Goal: Task Accomplishment & Management: Use online tool/utility

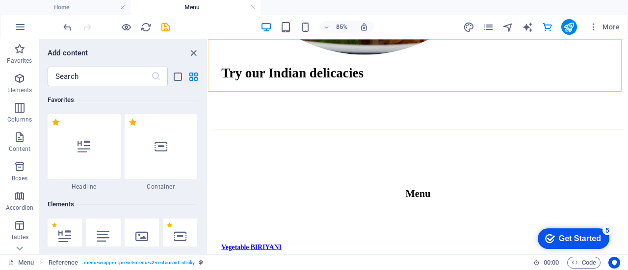
scroll to position [9571, 0]
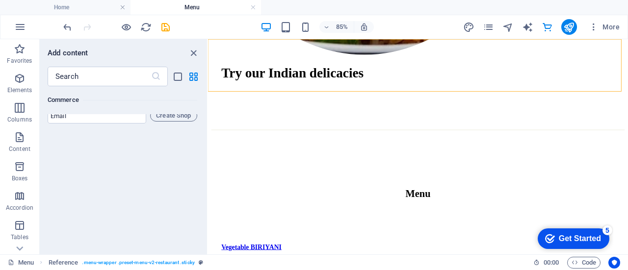
click at [124, 181] on div "Favorites 1 Star Headline 1 Star Container Elements 1 Star Headline 1 Star Text…" at bounding box center [123, 166] width 167 height 160
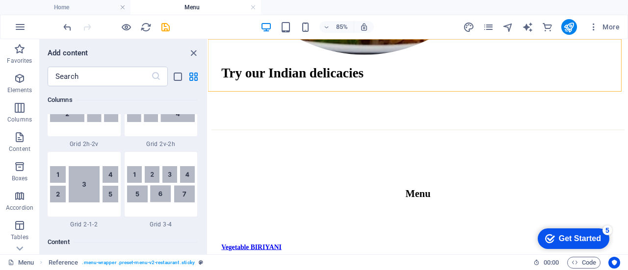
scroll to position [1472, 0]
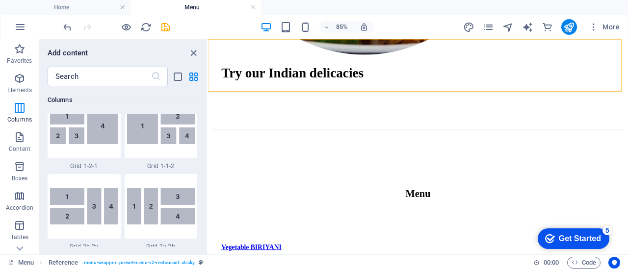
drag, startPoint x: 205, startPoint y: 244, endPoint x: 7, endPoint y: 88, distance: 252.3
click at [204, 100] on div "Favorites 1 Star Headline 1 Star Container Elements 1 Star Headline 1 Star Text…" at bounding box center [123, 166] width 167 height 160
click at [204, 97] on div "Favorites 1 Star Headline 1 Star Container Elements 1 Star Headline 1 Star Text…" at bounding box center [123, 166] width 167 height 160
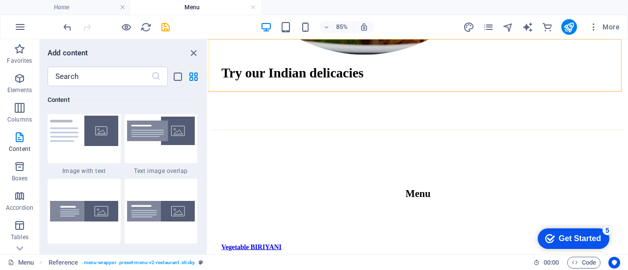
scroll to position [2034, 0]
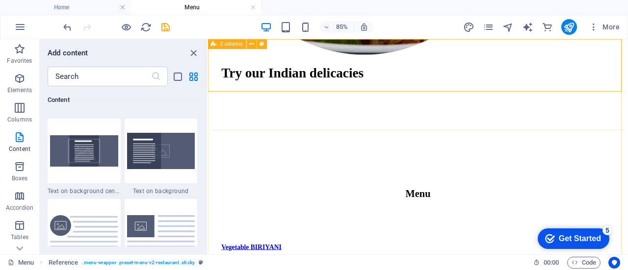
click at [191, 53] on icon "close panel" at bounding box center [193, 53] width 11 height 11
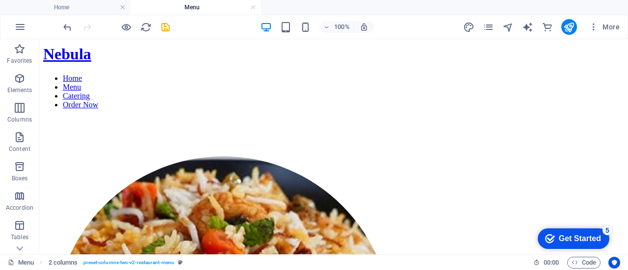
scroll to position [0, 0]
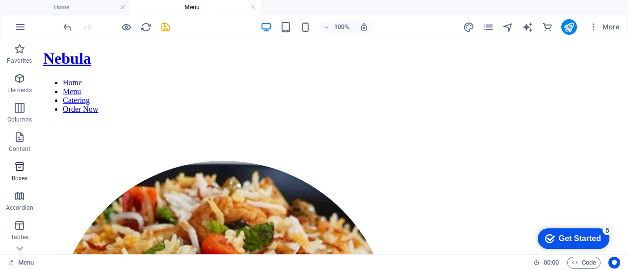
click at [21, 168] on icon "button" at bounding box center [20, 167] width 12 height 12
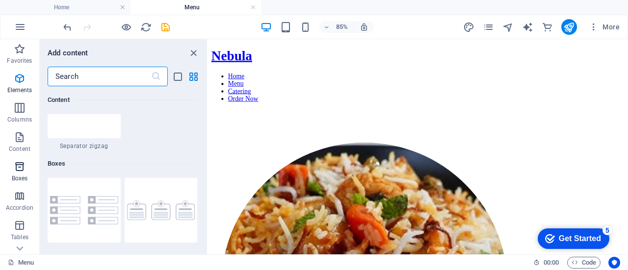
scroll to position [2707, 0]
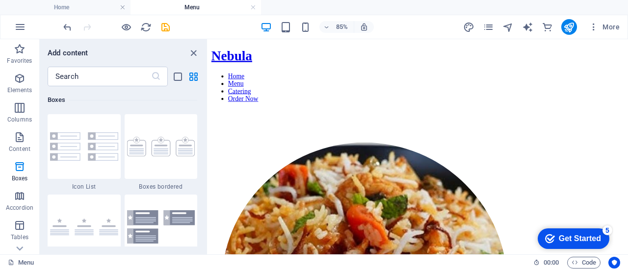
drag, startPoint x: 204, startPoint y: 134, endPoint x: 203, endPoint y: 170, distance: 36.3
click at [203, 170] on div "Favorites 1 Star Headline 1 Star Container Elements 1 Star Headline 1 Star Text…" at bounding box center [123, 166] width 167 height 160
click at [204, 181] on div "Favorites 1 Star Headline 1 Star Container Elements 1 Star Headline 1 Star Text…" at bounding box center [123, 166] width 167 height 160
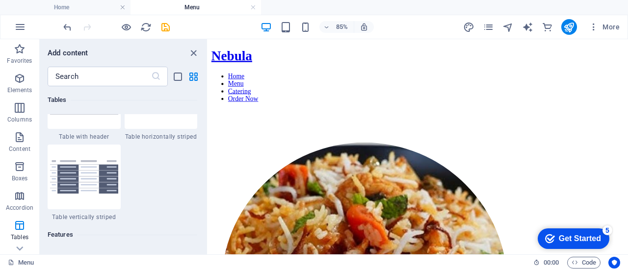
scroll to position [3831, 0]
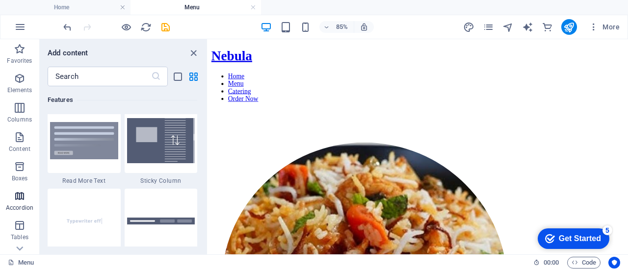
click at [31, 207] on p "Accordion" at bounding box center [19, 208] width 27 height 8
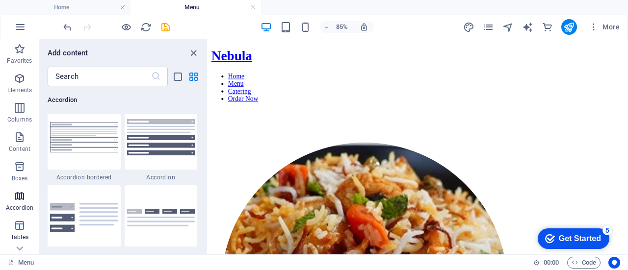
scroll to position [3133, 0]
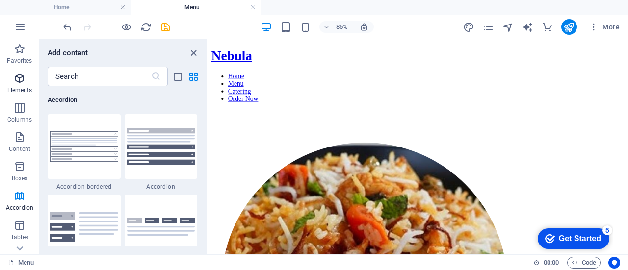
click at [13, 89] on p "Elements" at bounding box center [19, 90] width 25 height 8
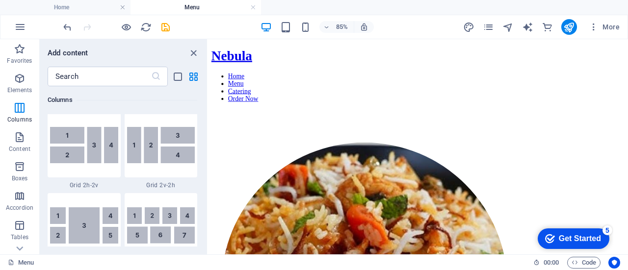
scroll to position [1636, 0]
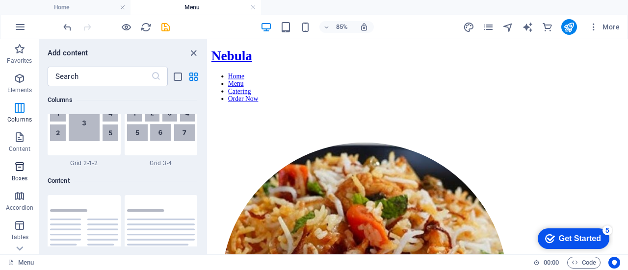
click at [23, 170] on icon "button" at bounding box center [20, 167] width 12 height 12
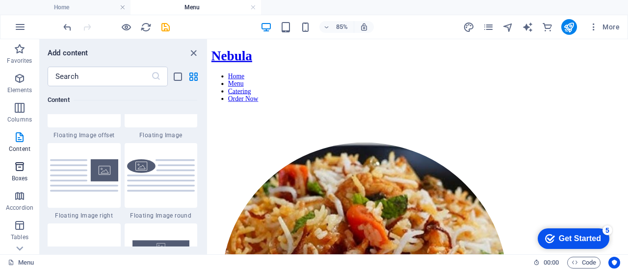
scroll to position [2707, 0]
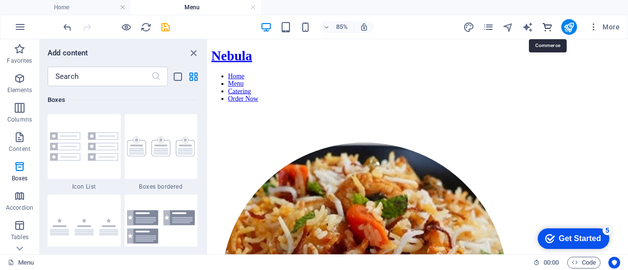
click at [549, 25] on icon "commerce" at bounding box center [547, 27] width 11 height 11
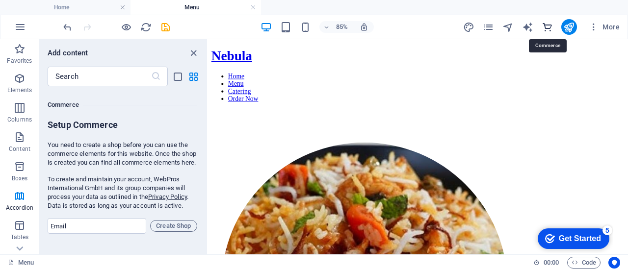
scroll to position [9457, 0]
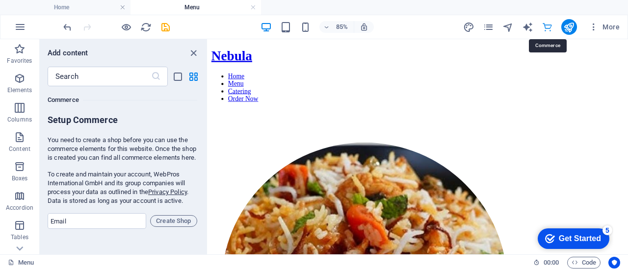
click at [549, 25] on icon "commerce" at bounding box center [547, 27] width 11 height 11
click at [173, 225] on span "Create Shop" at bounding box center [174, 221] width 38 height 12
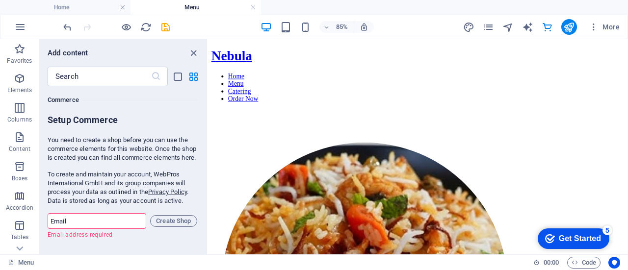
click at [99, 229] on input "email" at bounding box center [97, 221] width 99 height 16
click at [40, 173] on div "Favorites 1 Star Headline 1 Star Container Elements 1 Star Headline 1 Star Text…" at bounding box center [123, 166] width 167 height 160
click at [20, 162] on icon "button" at bounding box center [20, 167] width 12 height 12
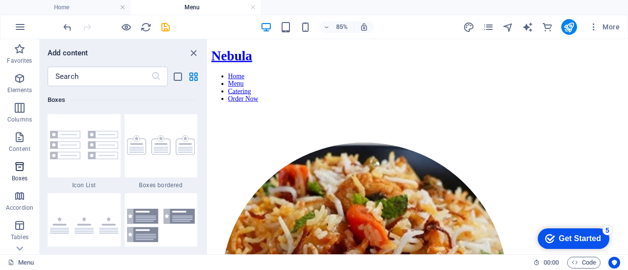
scroll to position [2707, 0]
click at [21, 146] on p "Content" at bounding box center [20, 149] width 22 height 8
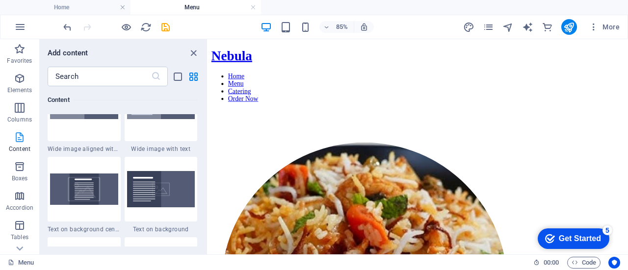
scroll to position [1717, 0]
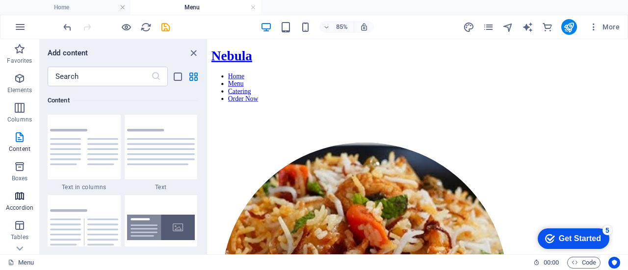
click at [14, 200] on icon "button" at bounding box center [20, 196] width 12 height 12
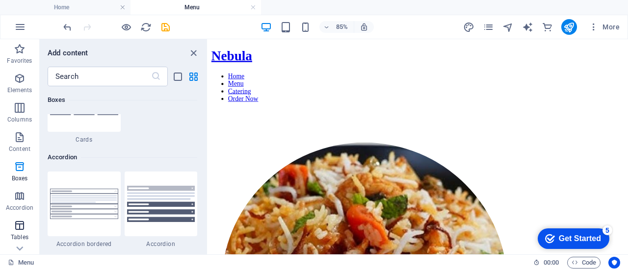
scroll to position [3133, 0]
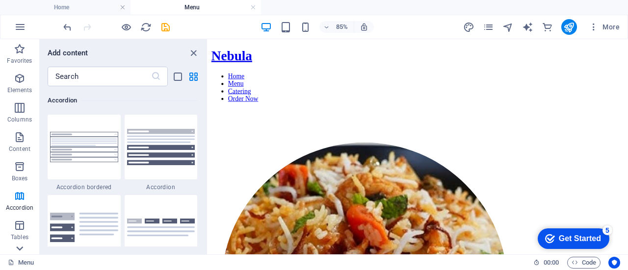
click at [20, 52] on icon at bounding box center [20, 45] width 14 height 14
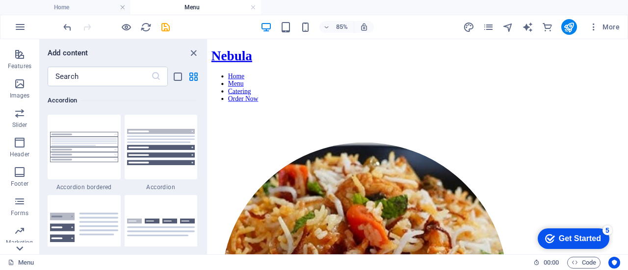
scroll to position [215, 0]
click at [20, 222] on span "Marketing" at bounding box center [19, 223] width 39 height 24
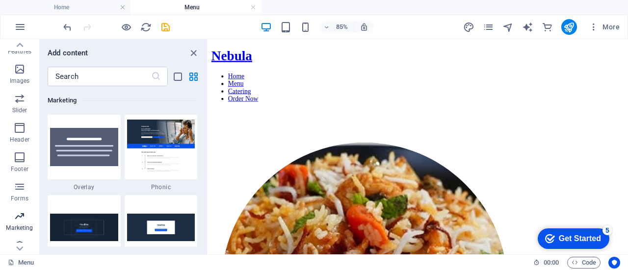
scroll to position [7993, 0]
click at [27, 88] on button "Images" at bounding box center [19, 73] width 39 height 29
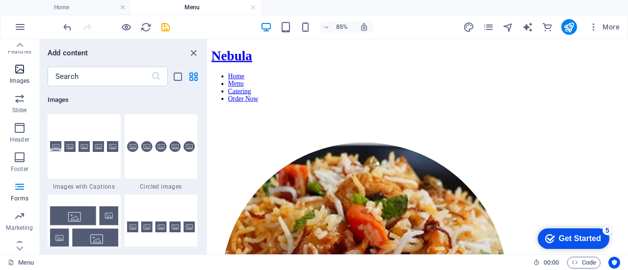
scroll to position [4976, 0]
click at [20, 80] on p "Images" at bounding box center [20, 81] width 20 height 8
click at [22, 65] on icon "button" at bounding box center [20, 69] width 12 height 12
click at [197, 54] on icon "close panel" at bounding box center [193, 53] width 11 height 11
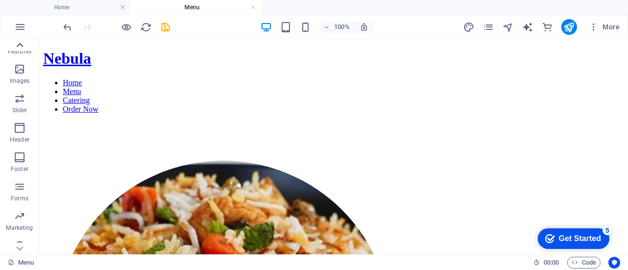
click at [23, 41] on icon at bounding box center [20, 45] width 14 height 14
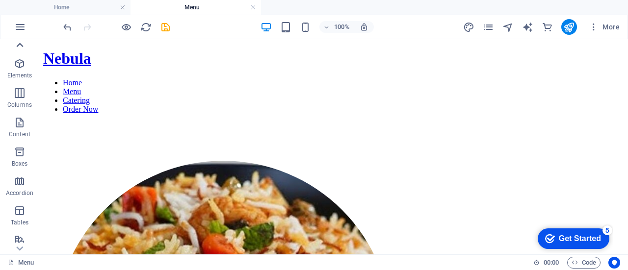
scroll to position [0, 0]
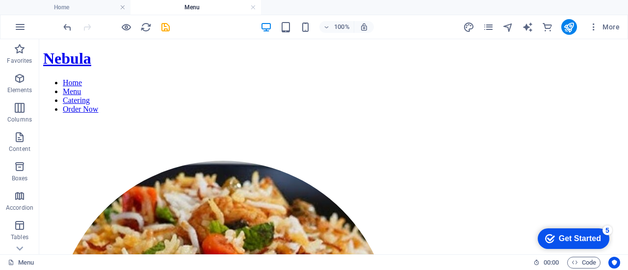
click at [23, 41] on button "Favorites" at bounding box center [19, 53] width 39 height 29
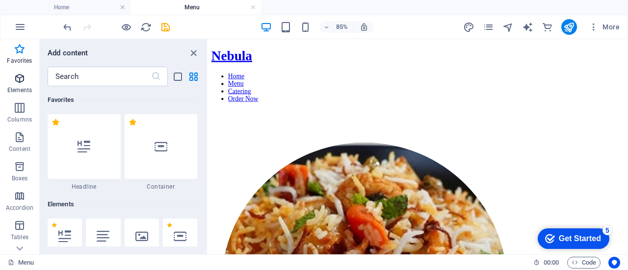
click at [19, 86] on p "Elements" at bounding box center [19, 90] width 25 height 8
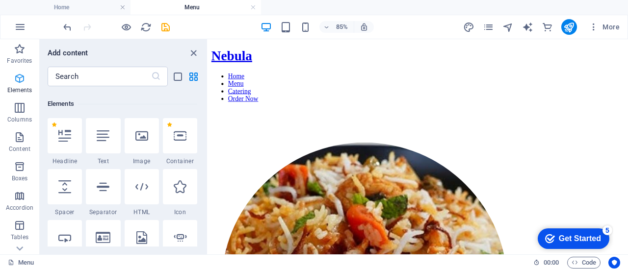
scroll to position [105, 0]
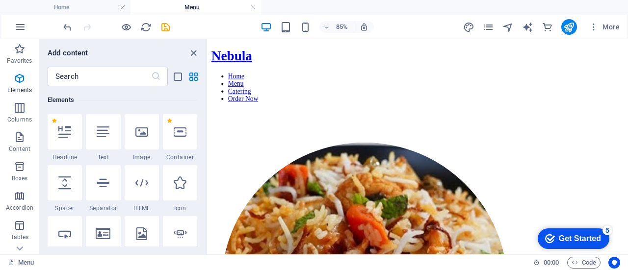
click at [204, 239] on div "Favorites 1 Star Headline 1 Star Container Elements 1 Star Headline 1 Star Text…" at bounding box center [123, 166] width 167 height 160
click at [488, 27] on icon "pages" at bounding box center [488, 27] width 11 height 11
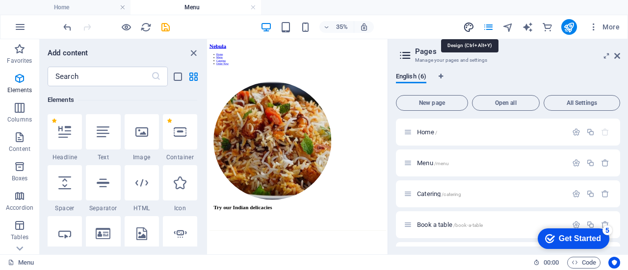
click at [468, 27] on icon "design" at bounding box center [468, 27] width 11 height 11
select select "px"
select select "400"
select select "px"
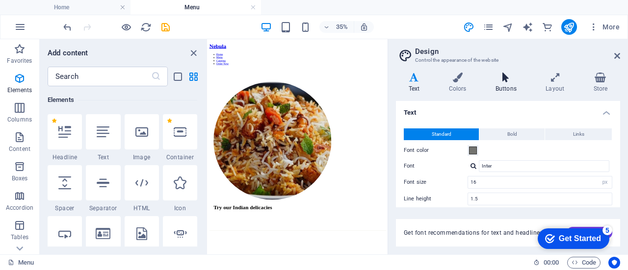
click at [503, 86] on h4 "Buttons" at bounding box center [508, 83] width 50 height 21
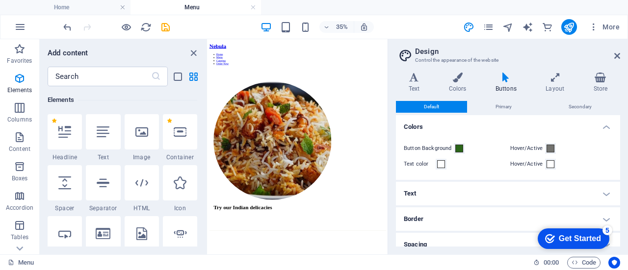
click at [618, 218] on h4 "Border" at bounding box center [508, 220] width 224 height 24
click at [617, 226] on div "Style None - Width 1 px rem vh vw Custom Custom 1 px rem vh vw 1 px rem vh vw 1…" at bounding box center [508, 265] width 228 height 81
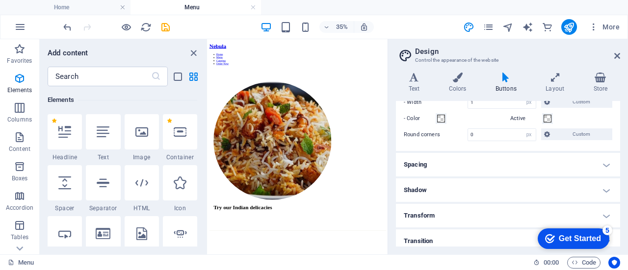
scroll to position [160, 0]
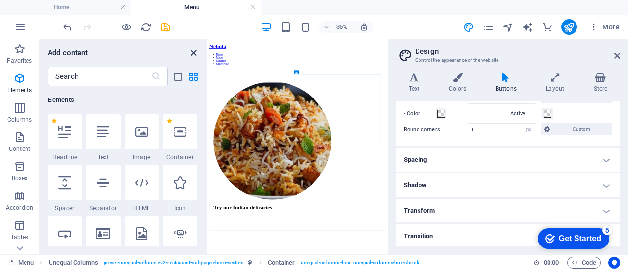
click at [195, 53] on icon "close panel" at bounding box center [193, 53] width 11 height 11
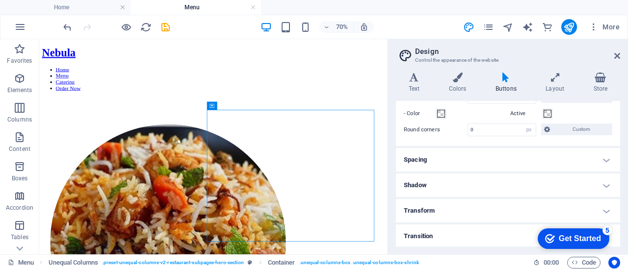
click at [618, 60] on header "Design Control the appearance of the website" at bounding box center [509, 52] width 222 height 26
click at [614, 55] on icon at bounding box center [617, 56] width 6 height 8
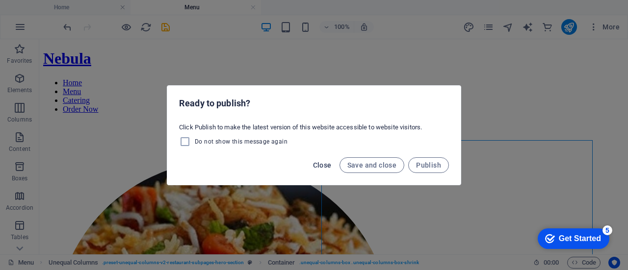
click at [325, 168] on span "Close" at bounding box center [322, 165] width 19 height 8
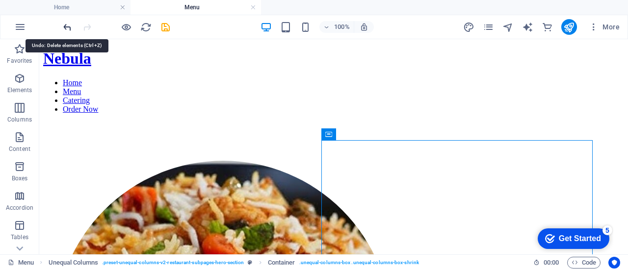
click at [68, 26] on icon "undo" at bounding box center [67, 27] width 11 height 11
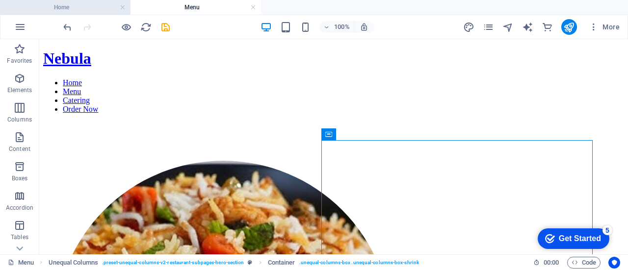
click at [55, 9] on h4 "Home" at bounding box center [65, 7] width 131 height 11
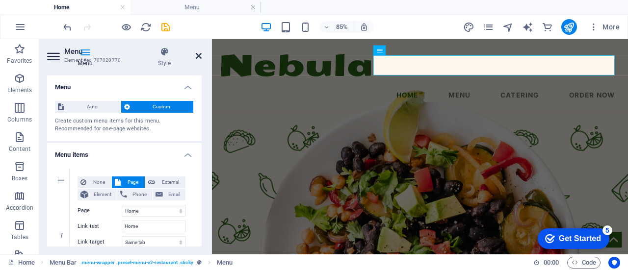
click at [198, 58] on icon at bounding box center [199, 56] width 6 height 8
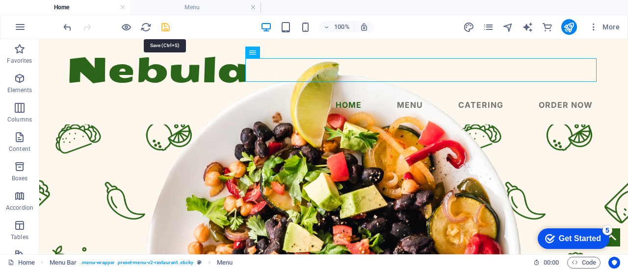
click at [164, 27] on icon "save" at bounding box center [165, 27] width 11 height 11
select select
select select "1"
select select
select select "2"
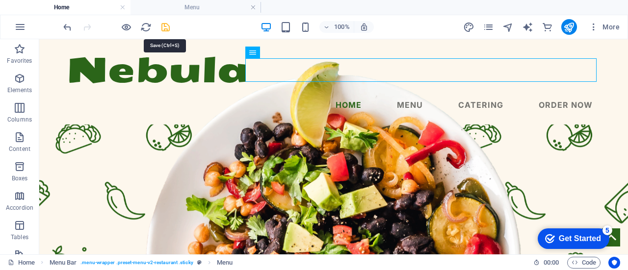
select select
select select "3"
select select
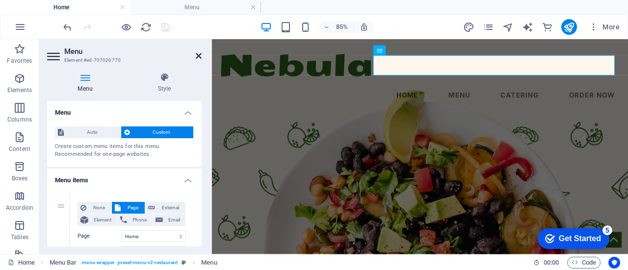
click at [198, 54] on icon at bounding box center [199, 56] width 6 height 8
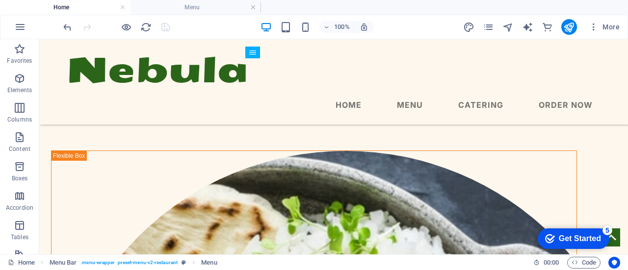
scroll to position [1268, 0]
